Goal: Information Seeking & Learning: Learn about a topic

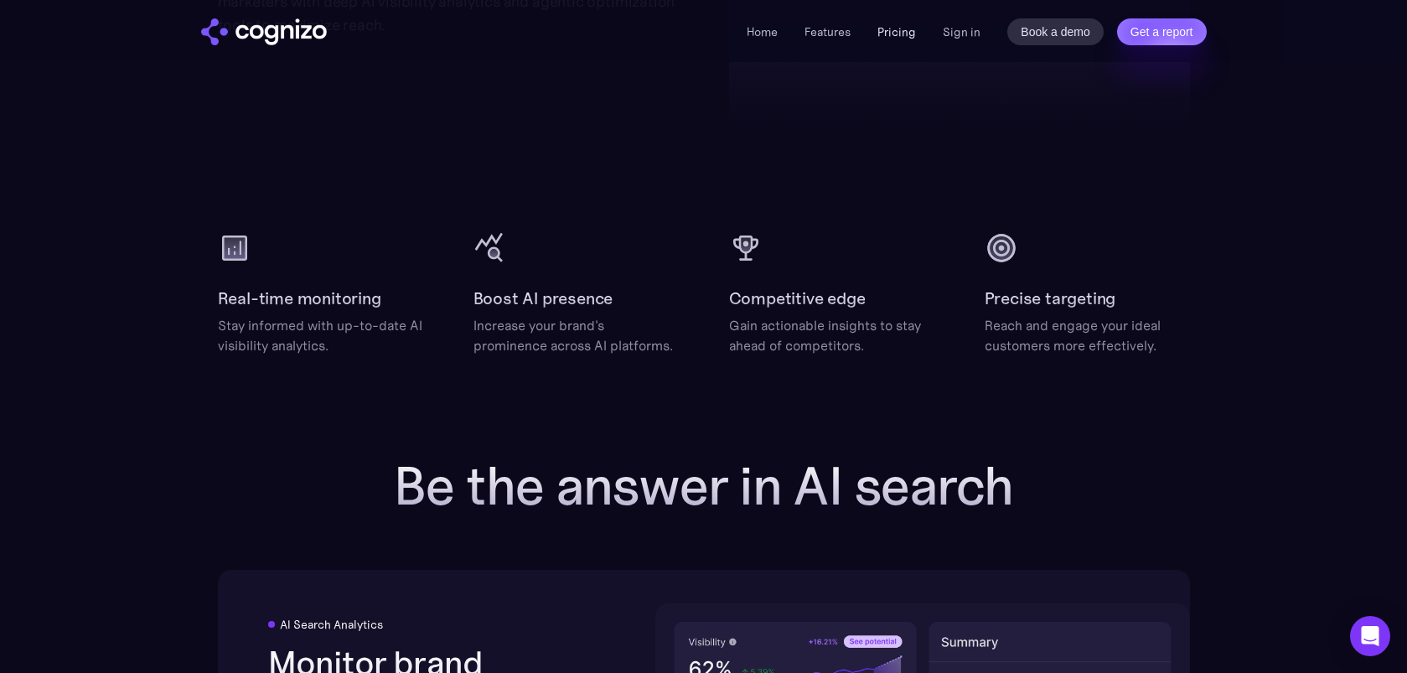
click at [906, 31] on link "Pricing" at bounding box center [896, 31] width 39 height 15
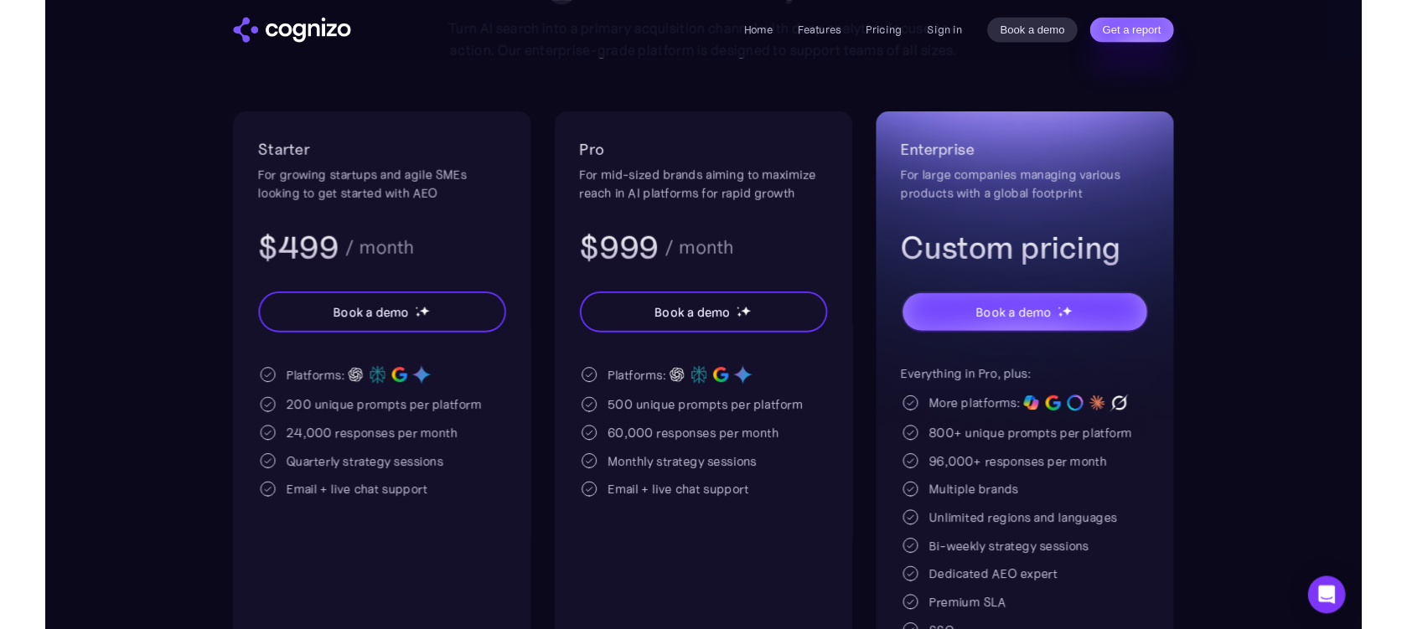
scroll to position [284, 0]
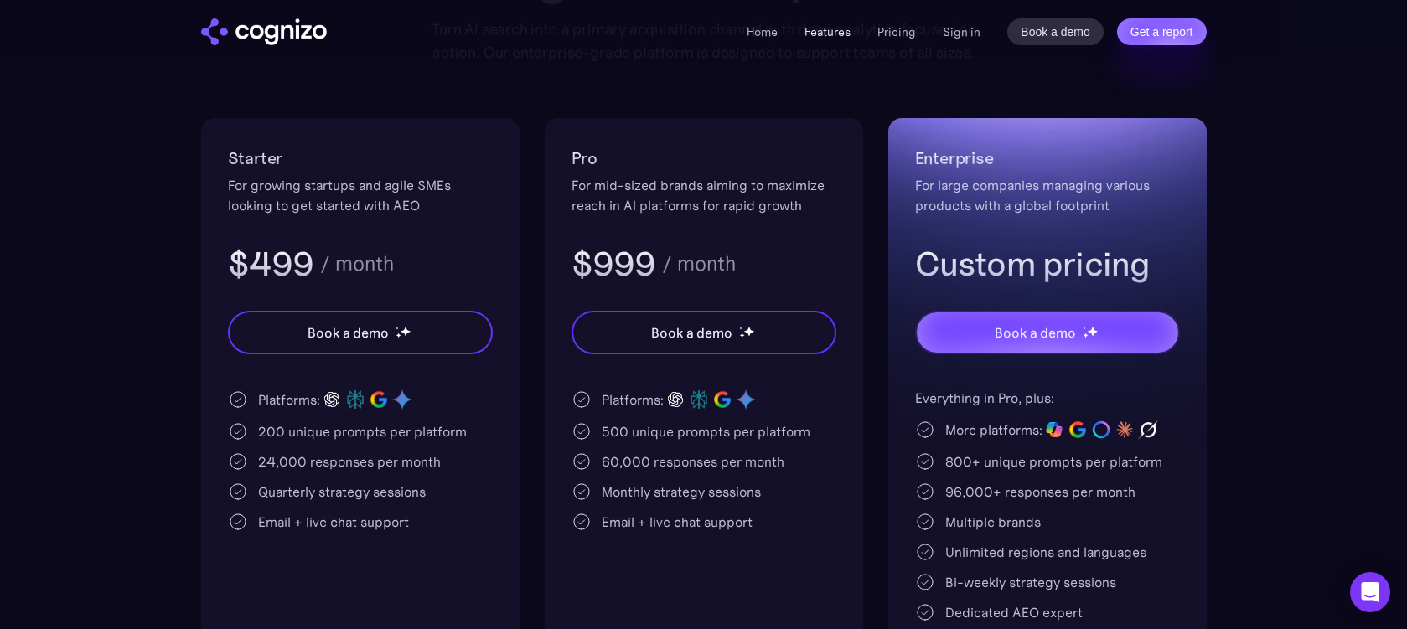
click at [826, 31] on link "Features" at bounding box center [827, 31] width 46 height 15
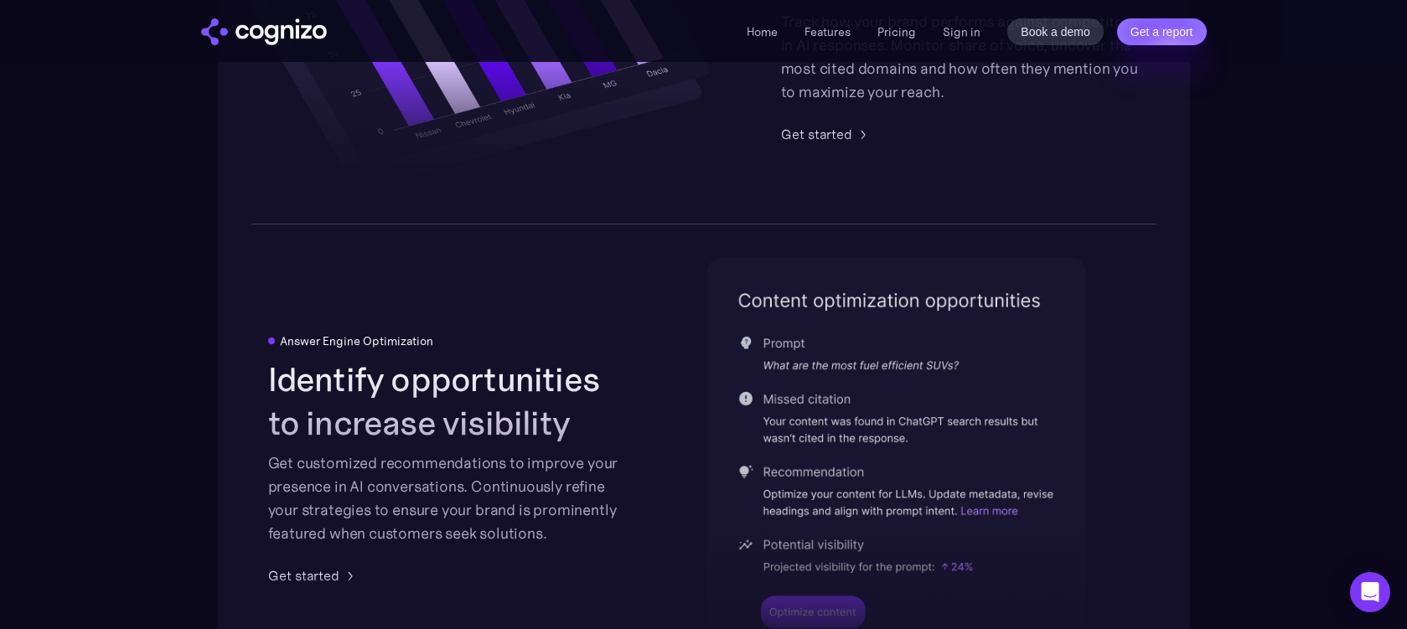
scroll to position [3829, 0]
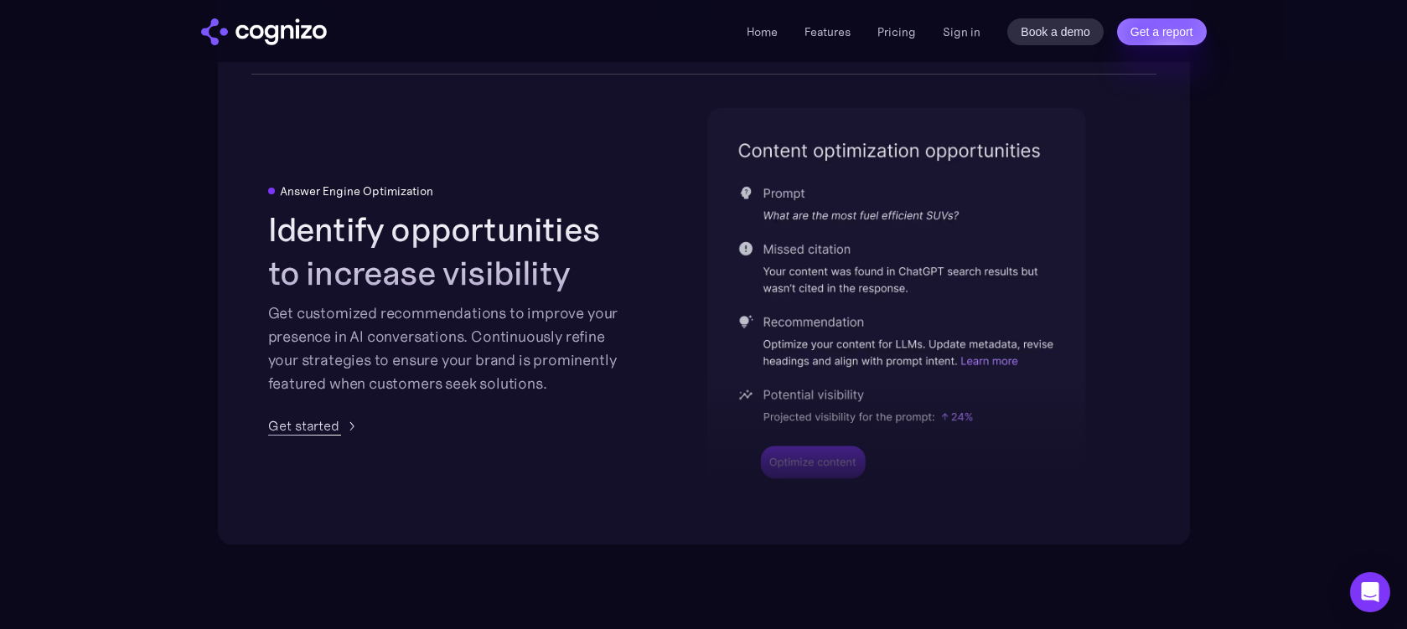
click at [328, 426] on div "Get started" at bounding box center [303, 426] width 71 height 20
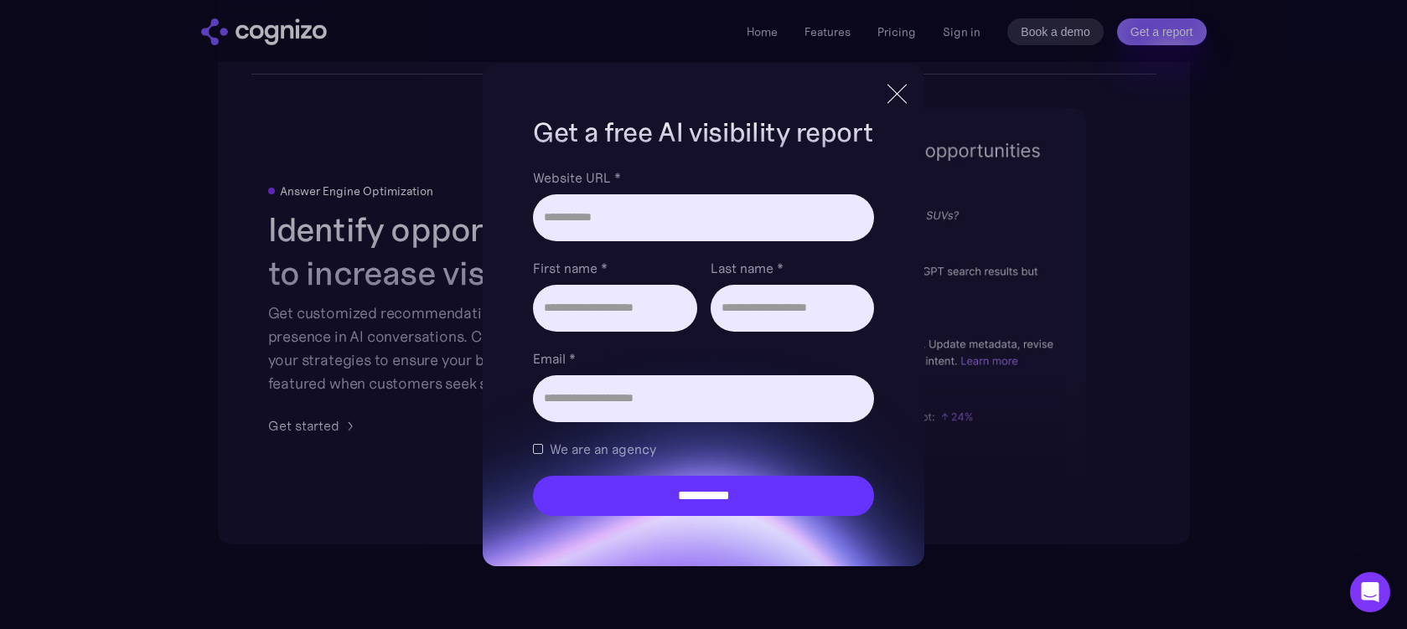
click at [894, 95] on div at bounding box center [897, 94] width 28 height 30
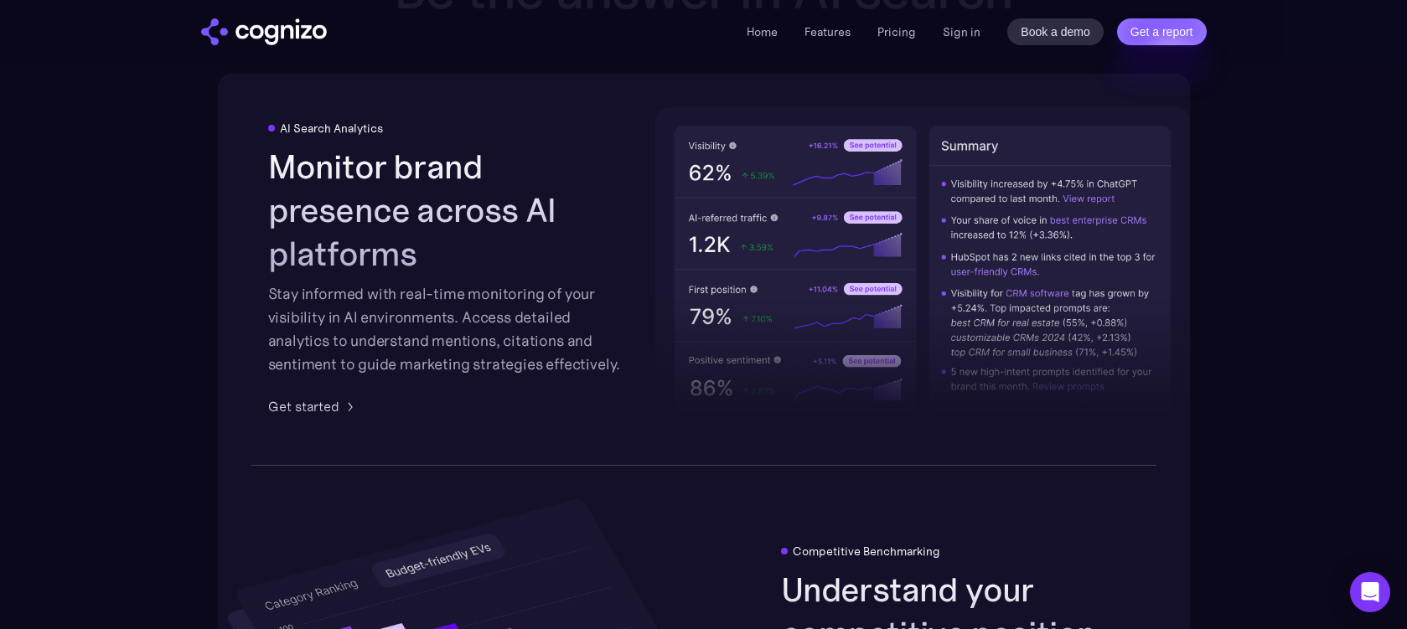
scroll to position [3023, 0]
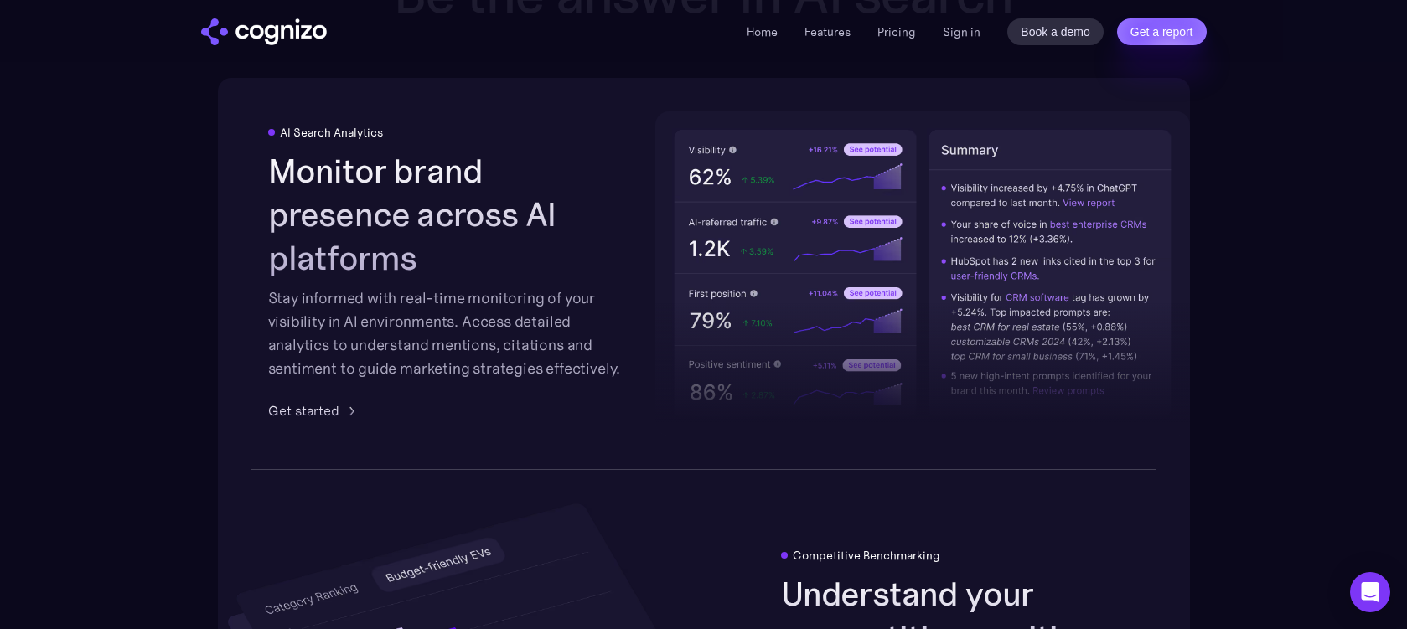
click at [328, 377] on div "AI Search Analytics Monitor brand presence across AI platforms Stay informed wi…" at bounding box center [447, 273] width 359 height 295
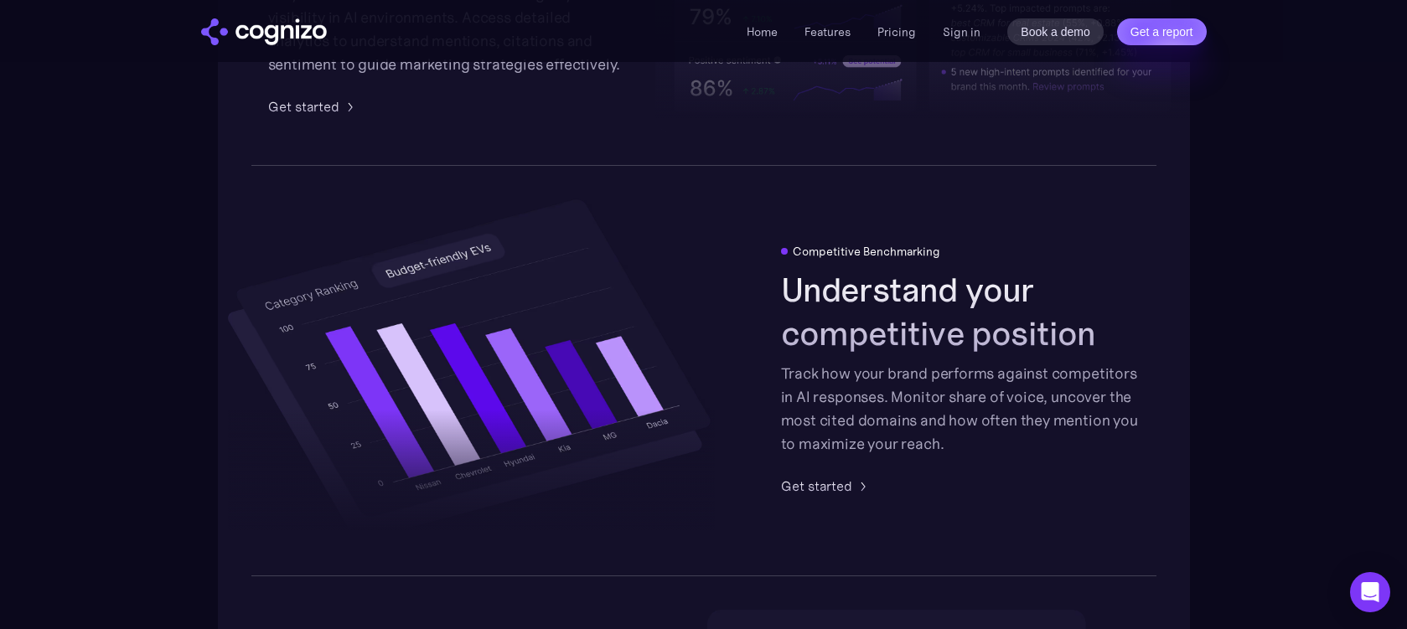
scroll to position [3329, 0]
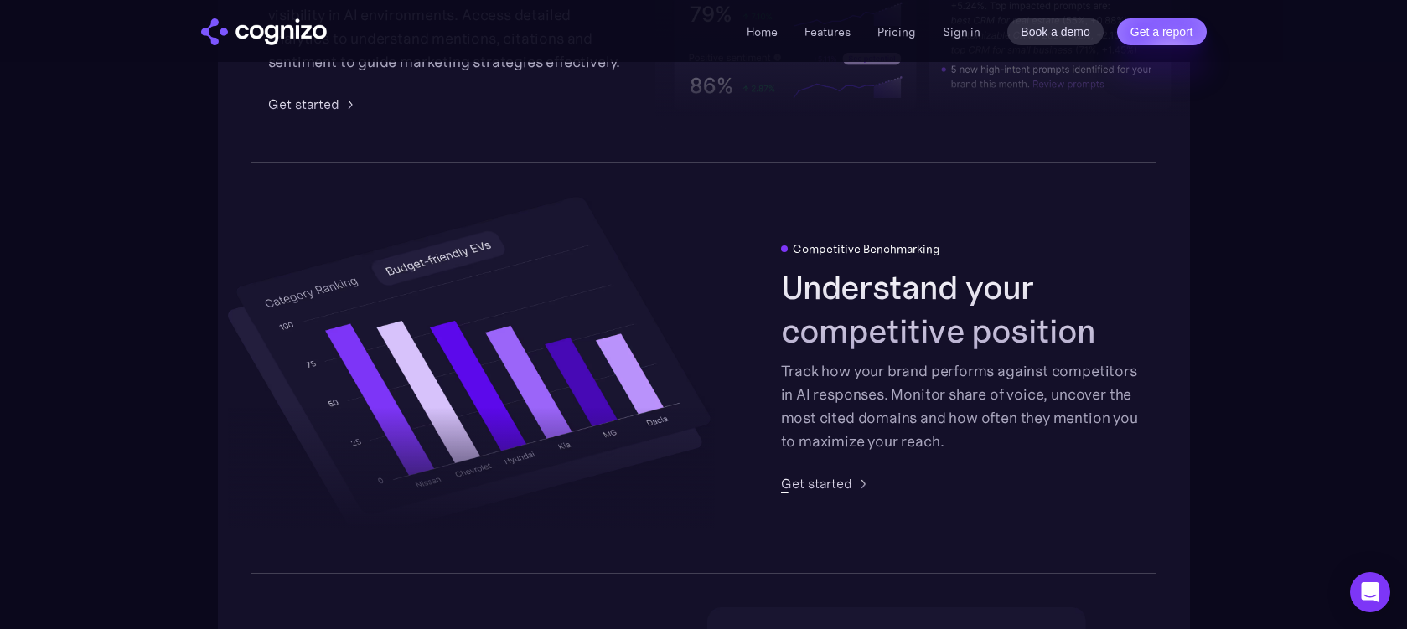
click at [840, 483] on div "Get started" at bounding box center [816, 483] width 71 height 20
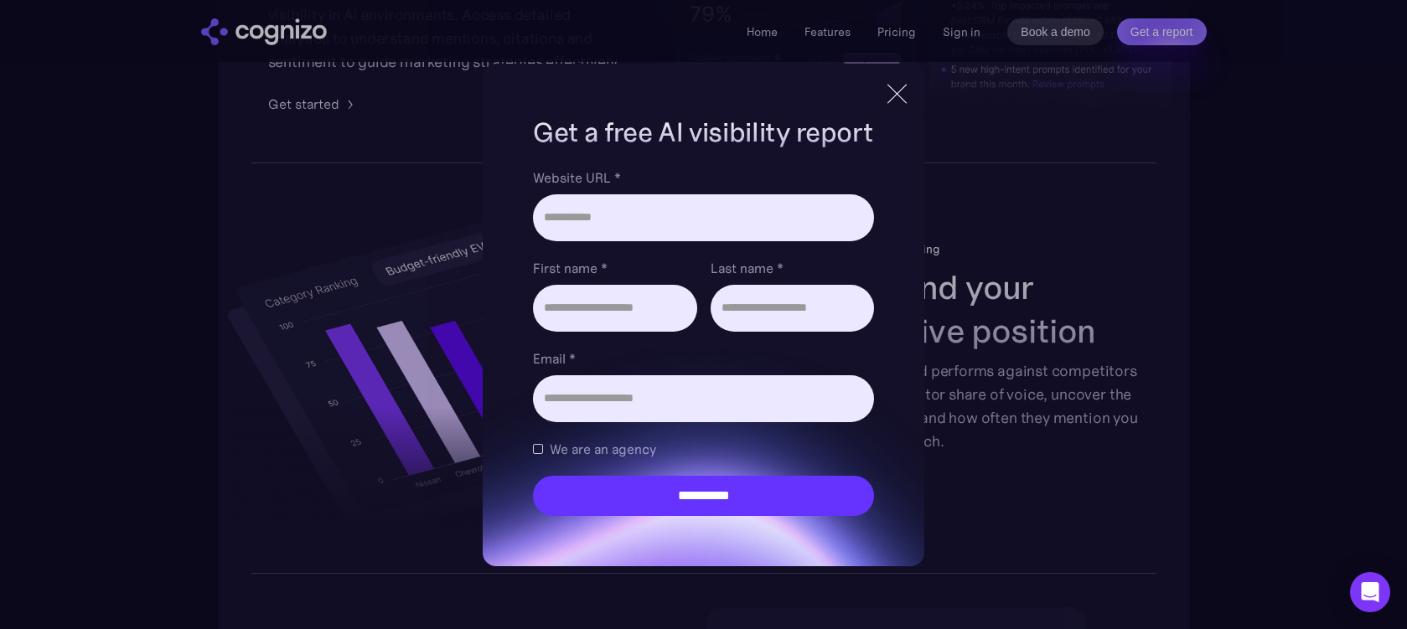
click at [900, 96] on div at bounding box center [896, 93] width 19 height 19
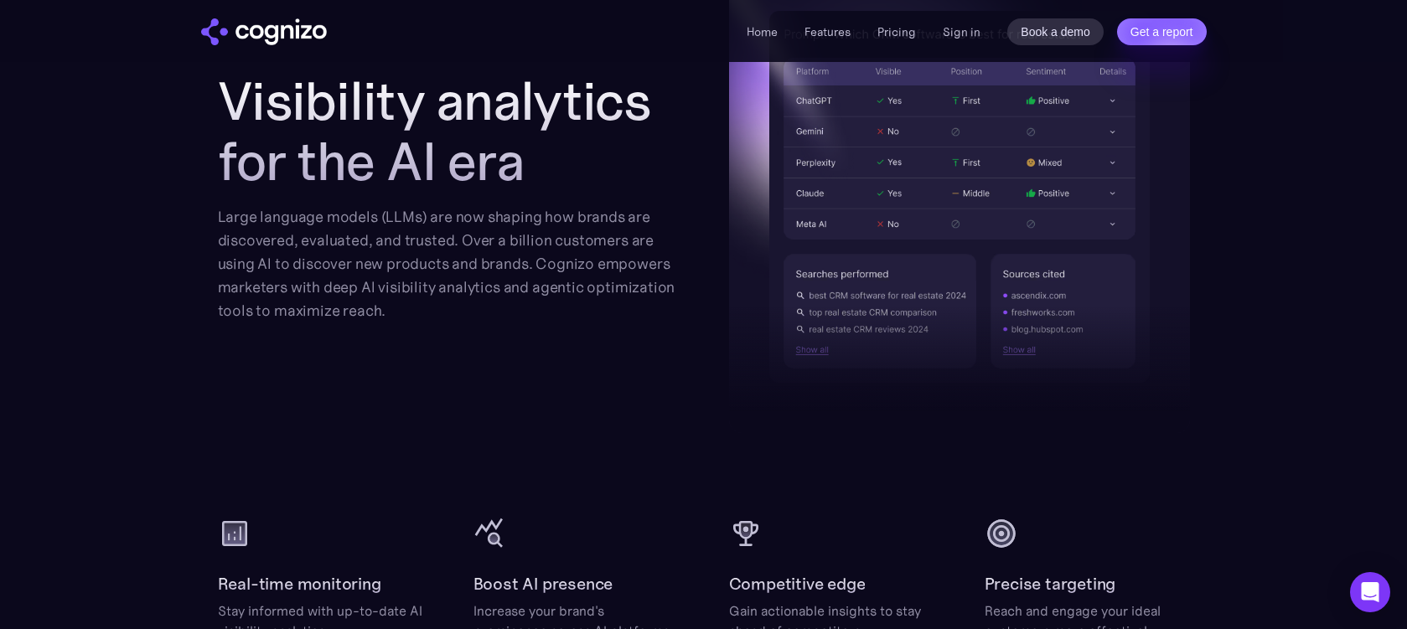
scroll to position [2251, 0]
